Goal: Navigation & Orientation: Find specific page/section

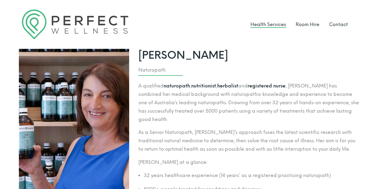
click at [275, 25] on link "Health Services" at bounding box center [268, 25] width 36 height 6
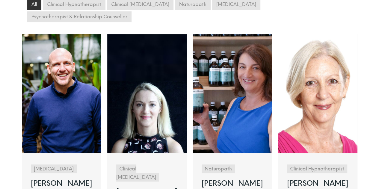
scroll to position [180, 0]
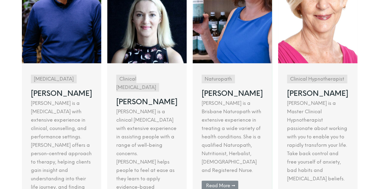
click at [220, 172] on link at bounding box center [231, 88] width 79 height 289
